Goal: Browse casually

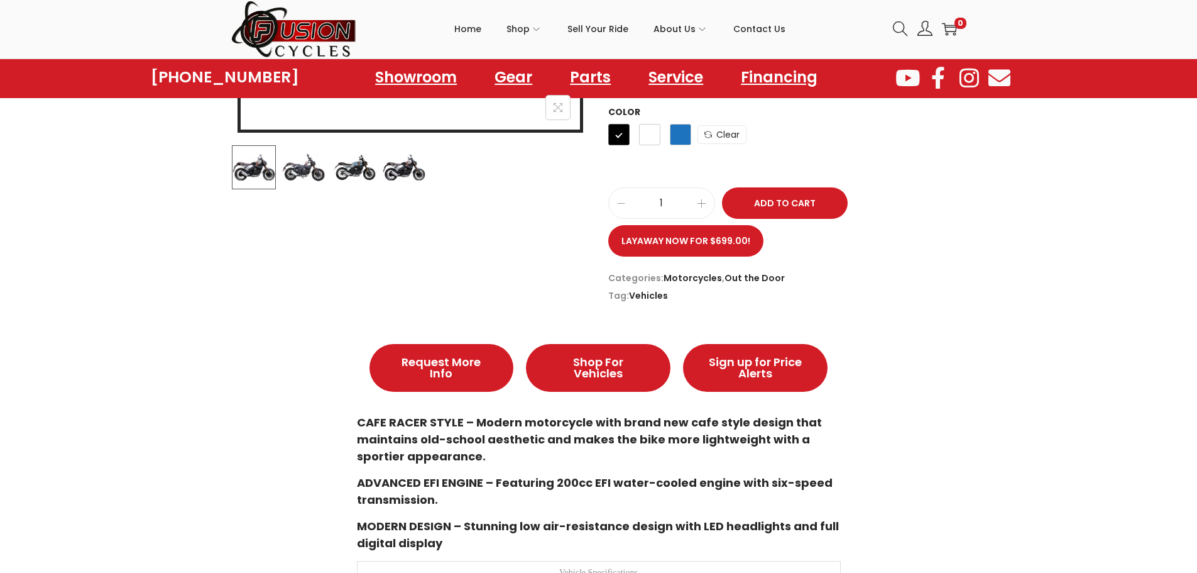
click at [980, 396] on div "-30% LIFAN KPM 200 $ 4,999.00 Original price was: $4,999.00. $ 3,495.00 Current…" at bounding box center [598, 292] width 1197 height 1022
click at [354, 165] on img at bounding box center [354, 167] width 44 height 44
click at [398, 169] on img at bounding box center [404, 167] width 44 height 44
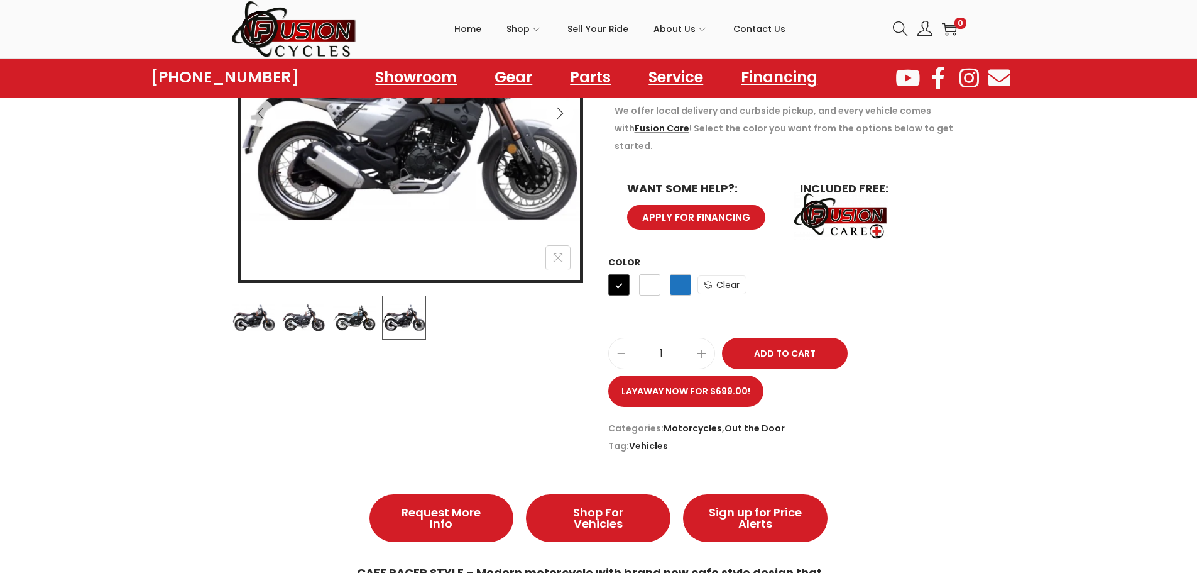
scroll to position [189, 0]
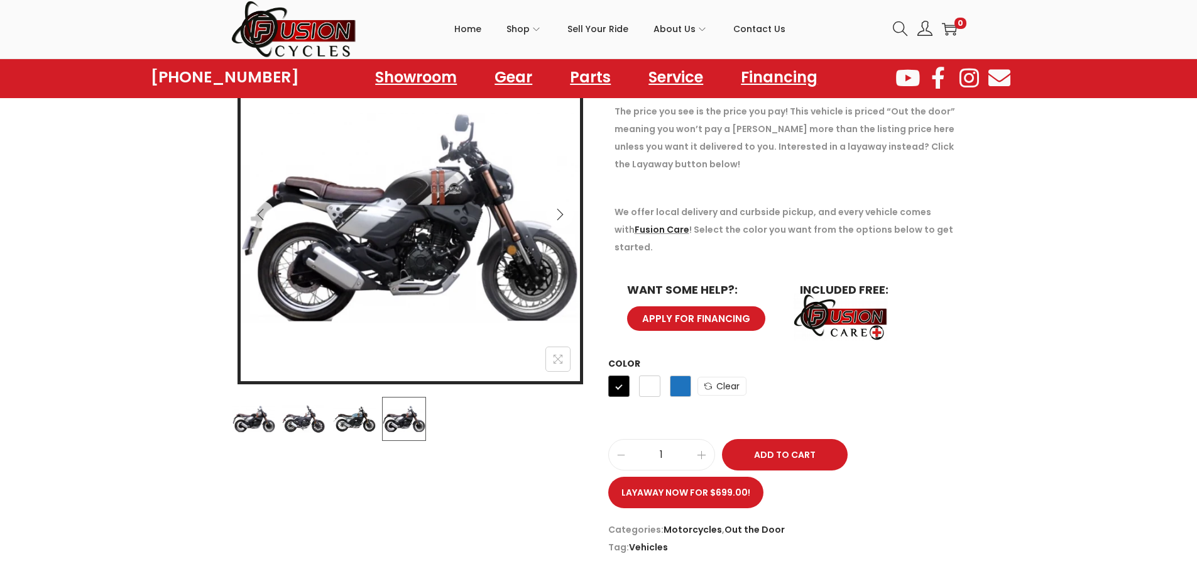
click at [309, 425] on img at bounding box center [304, 419] width 44 height 44
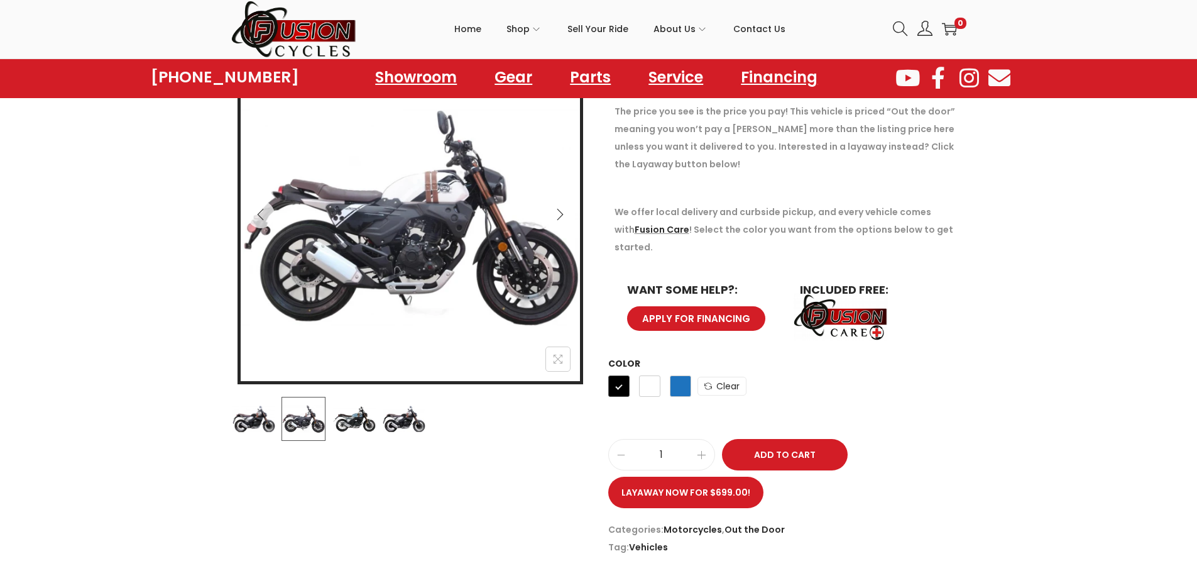
click at [265, 419] on img at bounding box center [254, 419] width 44 height 44
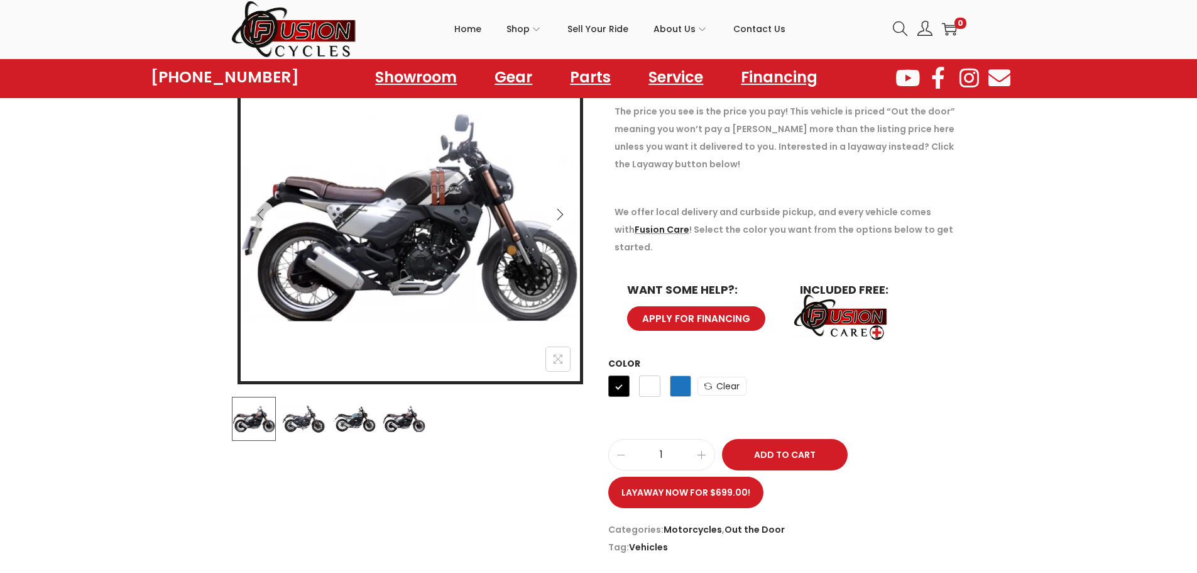
click at [402, 425] on img at bounding box center [404, 419] width 44 height 44
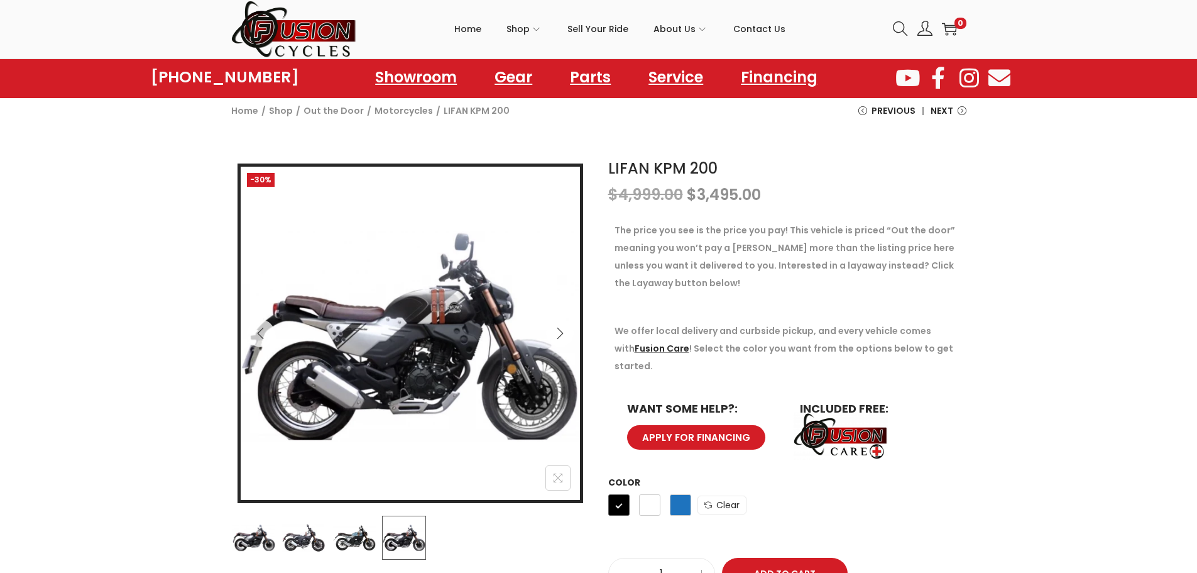
scroll to position [63, 0]
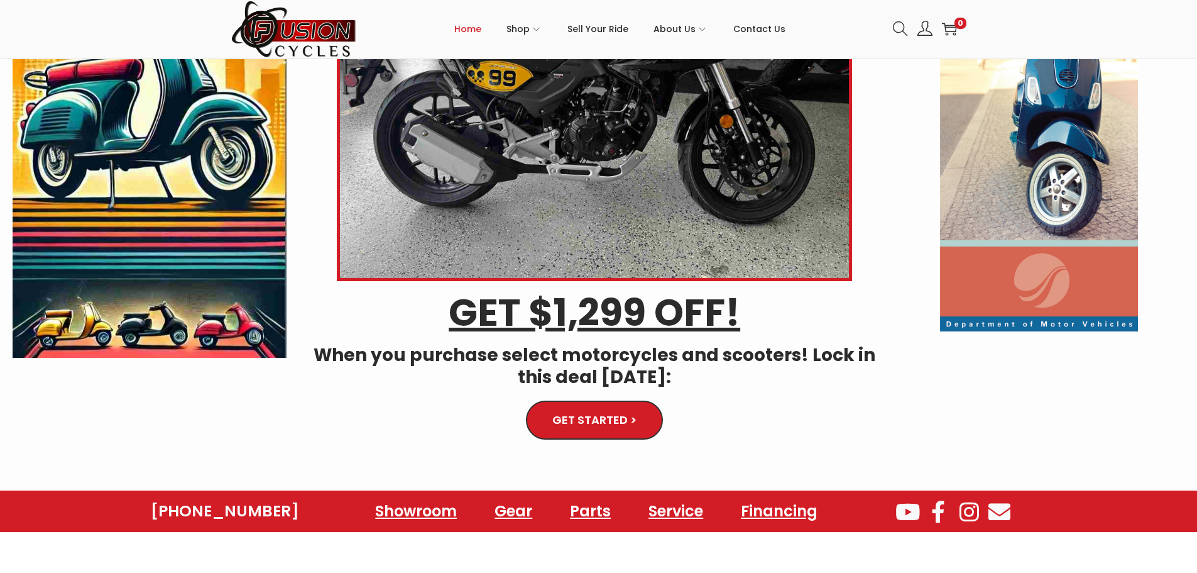
scroll to position [189, 0]
